Goal: Transaction & Acquisition: Purchase product/service

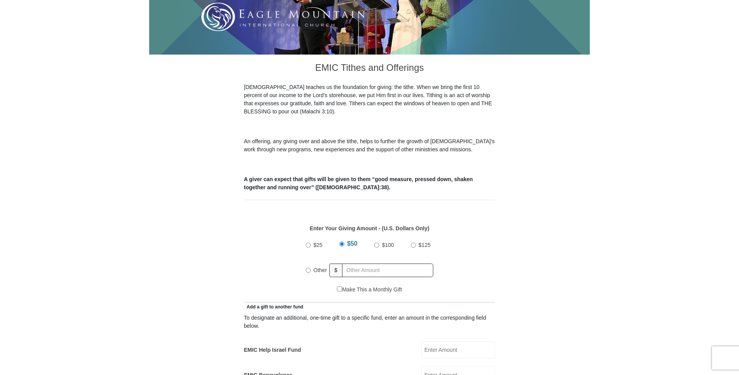
scroll to position [169, 0]
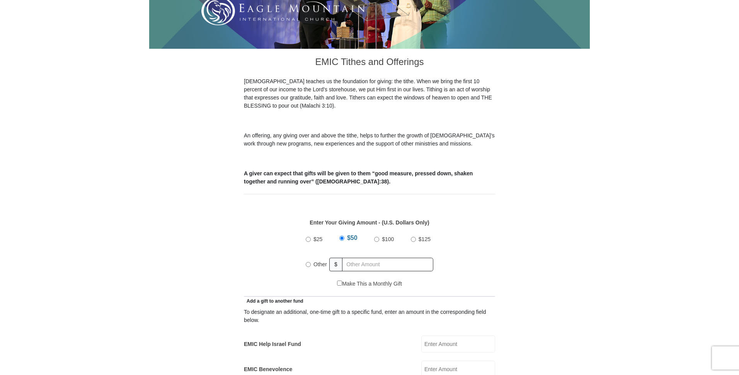
click at [308, 262] on input "Other" at bounding box center [308, 264] width 5 height 5
radio input "true"
click at [356, 258] on input "115.00" at bounding box center [389, 265] width 89 height 14
drag, startPoint x: 361, startPoint y: 253, endPoint x: 357, endPoint y: 256, distance: 5.5
click at [358, 258] on input "5.00" at bounding box center [389, 265] width 89 height 14
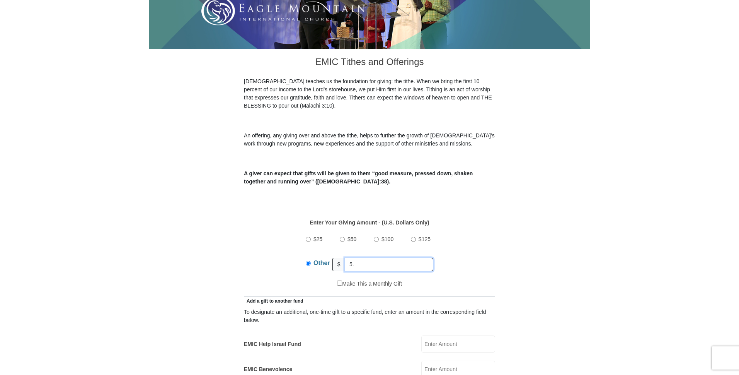
type input "5"
click at [358, 258] on input "text" at bounding box center [389, 265] width 89 height 14
type input "148.00"
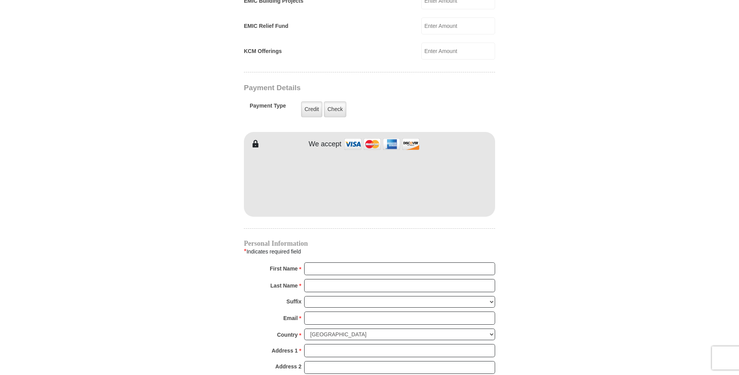
scroll to position [562, 0]
click at [323, 262] on input "First Name *" at bounding box center [399, 268] width 191 height 13
type input "Catherine"
type input "Kipfer"
type input "silvanus1947@yahoo.com"
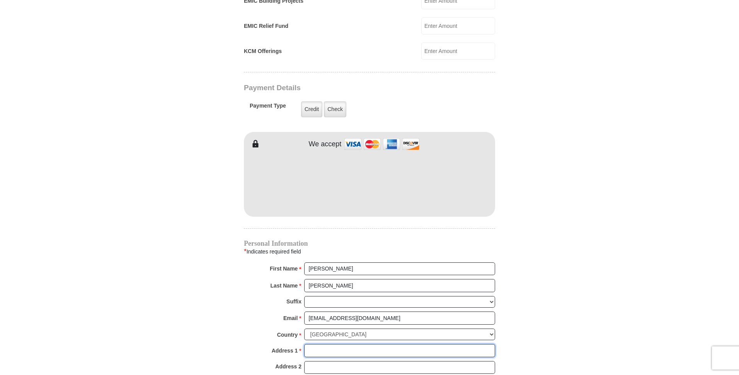
type input "9319 Orchard Court"
type input "Davison"
select select "MI"
type input "48423-8464"
type input "8102234316"
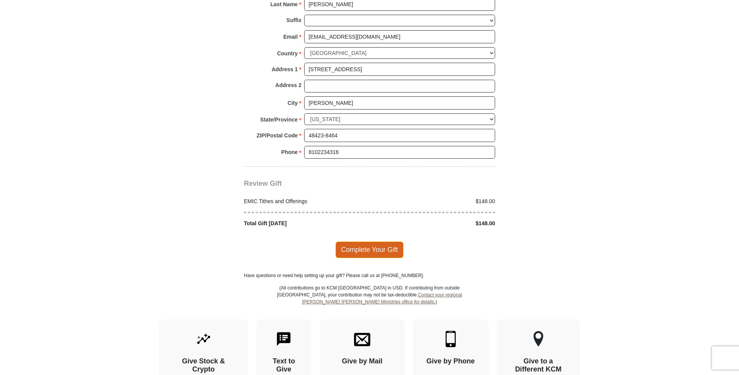
scroll to position [843, 0]
click at [361, 242] on span "Complete Your Gift" at bounding box center [370, 249] width 68 height 16
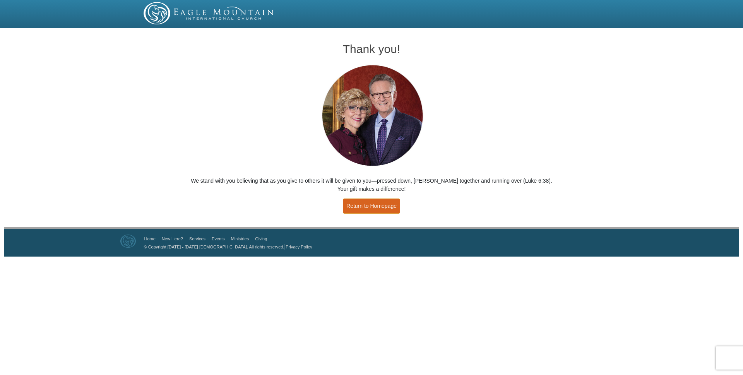
click at [371, 208] on link "Return to Homepage" at bounding box center [371, 205] width 57 height 15
